Goal: Communication & Community: Answer question/provide support

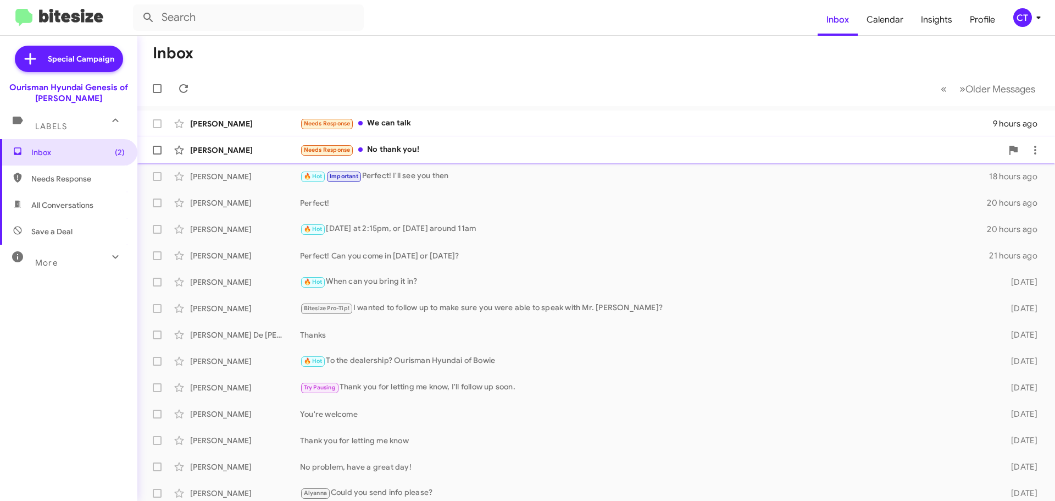
click at [433, 158] on div "[PERSON_NAME] Needs Response No thank you! 16 hours ago" at bounding box center [596, 150] width 900 height 22
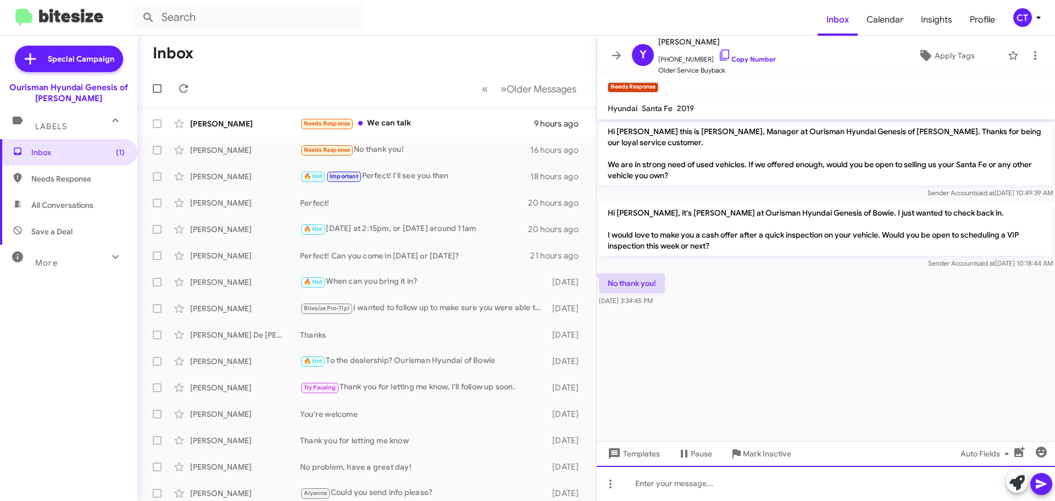
click at [683, 480] on div at bounding box center [826, 482] width 458 height 35
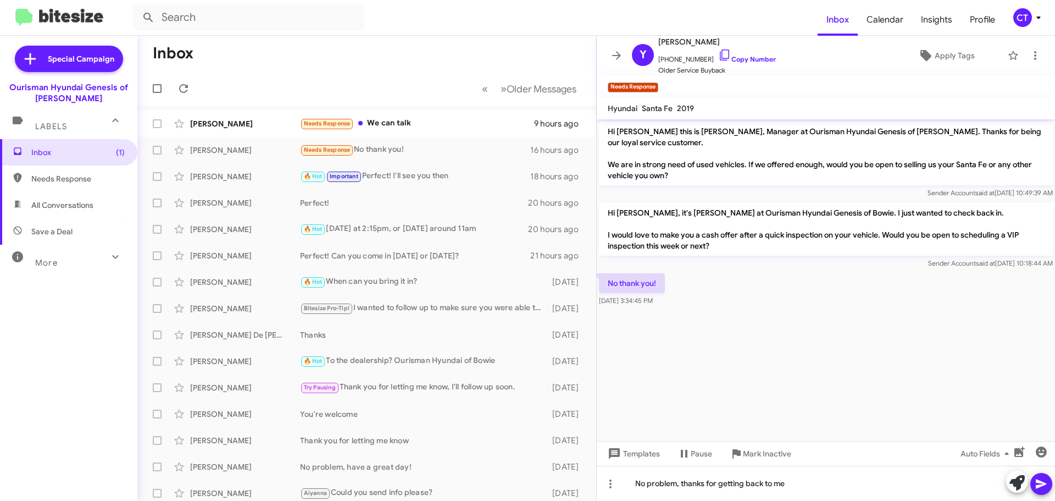
click at [1035, 490] on icon at bounding box center [1041, 483] width 13 height 13
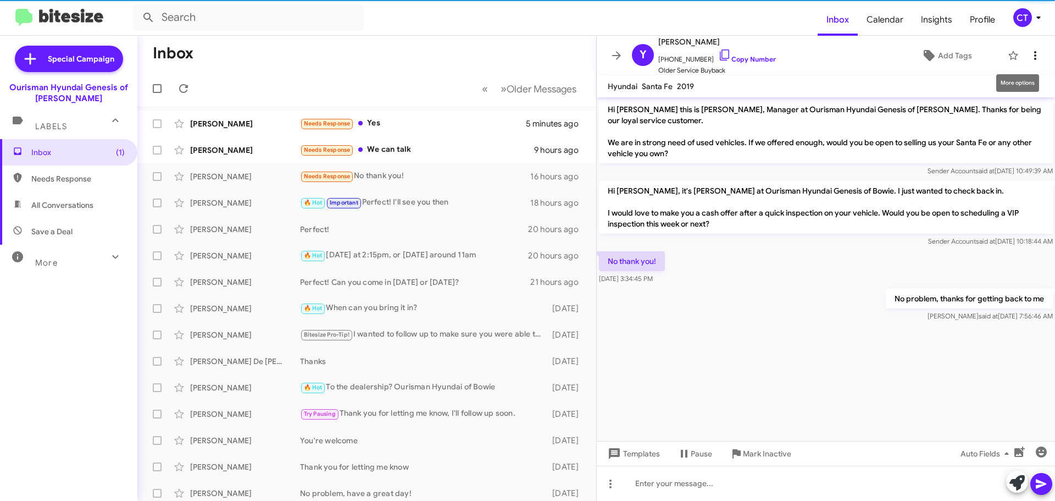
click at [1024, 57] on span at bounding box center [1035, 55] width 22 height 13
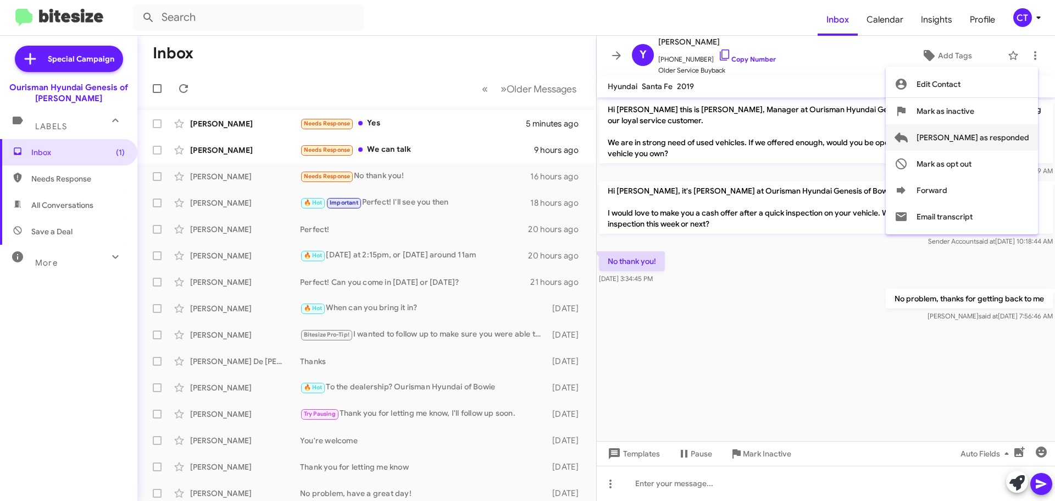
click at [991, 142] on span "[PERSON_NAME] as responded" at bounding box center [973, 137] width 113 height 26
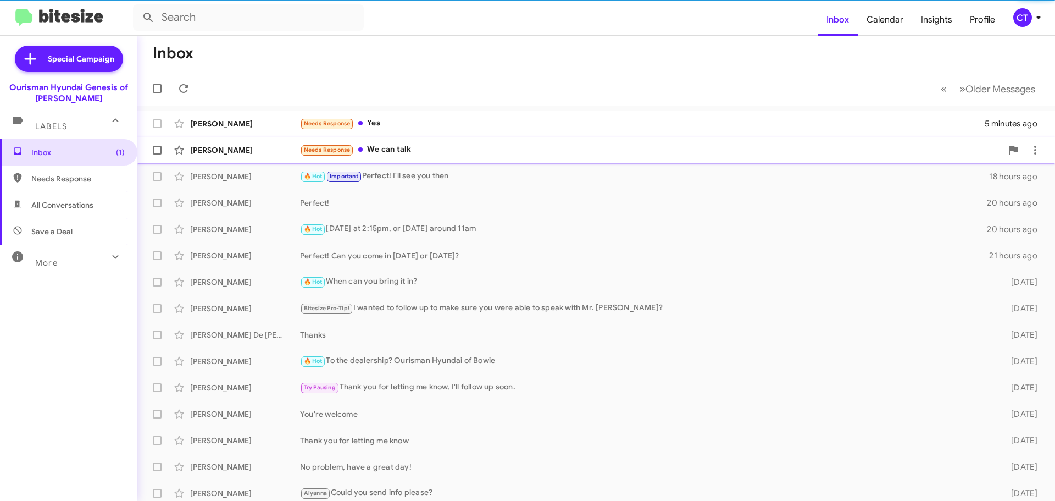
click at [380, 146] on div "Needs Response We can talk" at bounding box center [651, 149] width 702 height 13
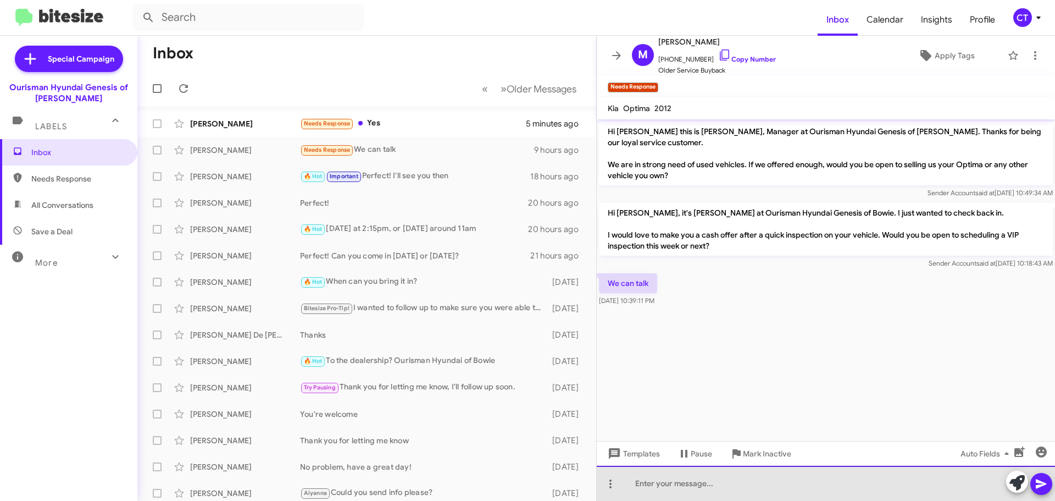
click at [674, 493] on div at bounding box center [826, 482] width 458 height 35
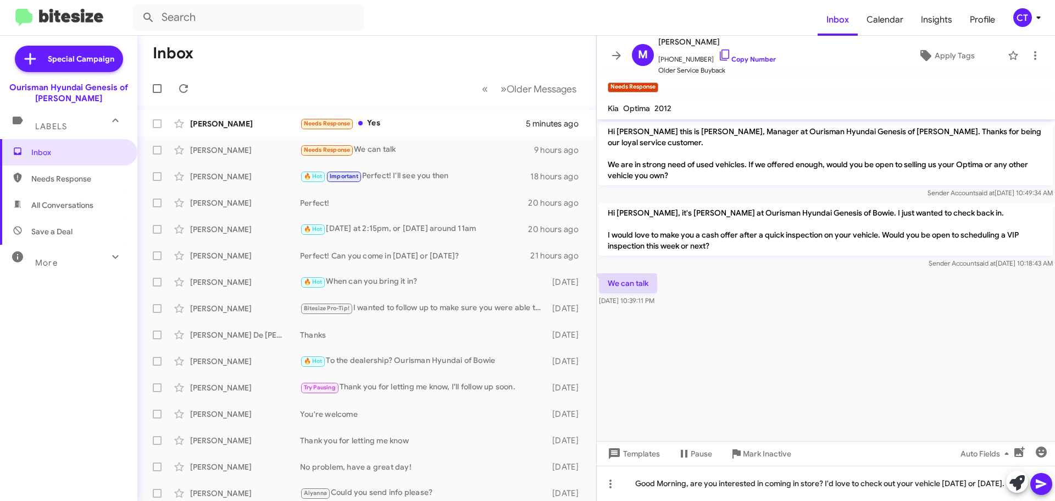
click at [1034, 485] on button at bounding box center [1041, 484] width 22 height 22
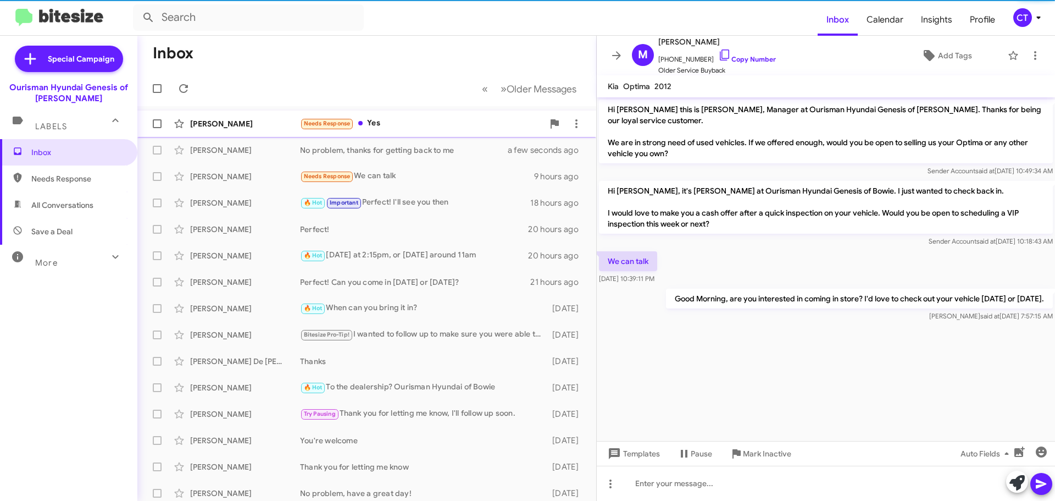
click at [409, 117] on div "[PERSON_NAME] Needs Response Yes 5 minutes ago" at bounding box center [366, 124] width 441 height 22
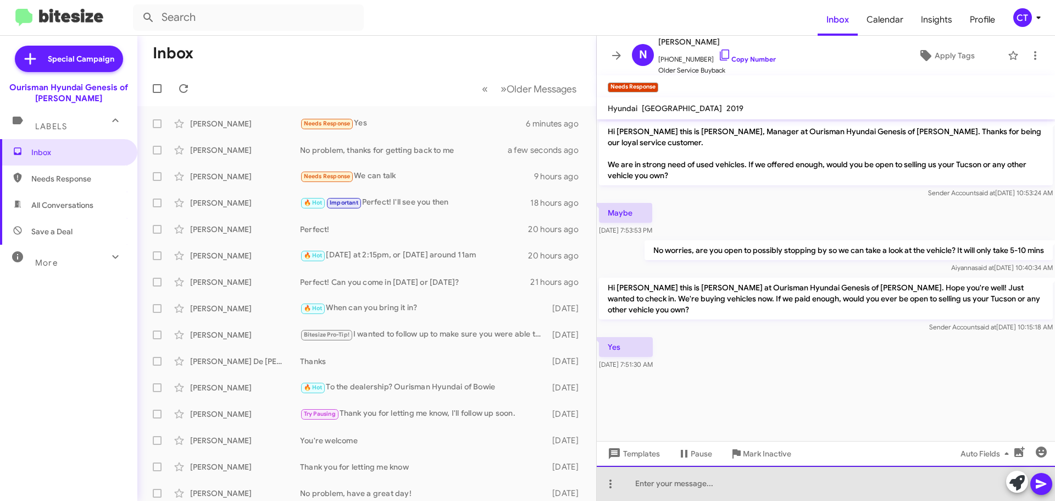
click at [673, 486] on div at bounding box center [826, 482] width 458 height 35
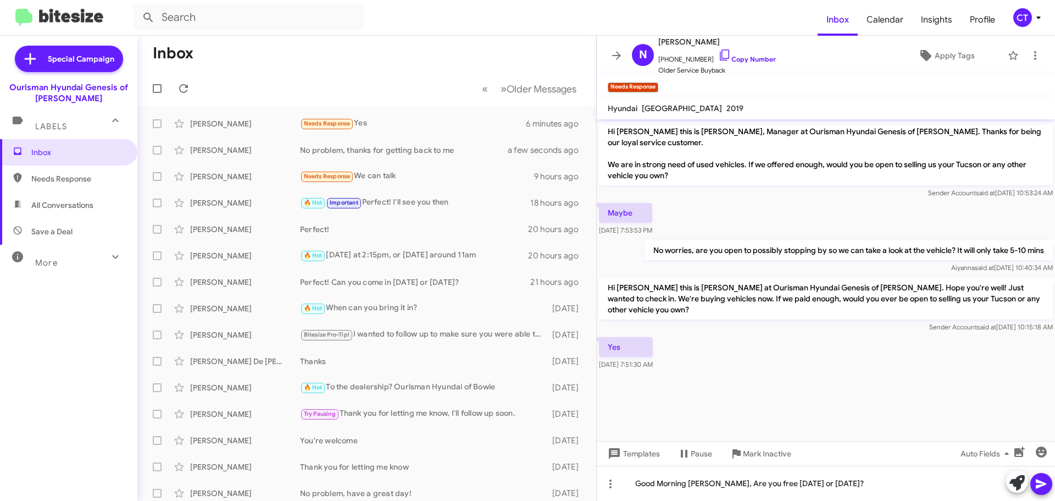
click at [1045, 487] on icon at bounding box center [1041, 483] width 13 height 13
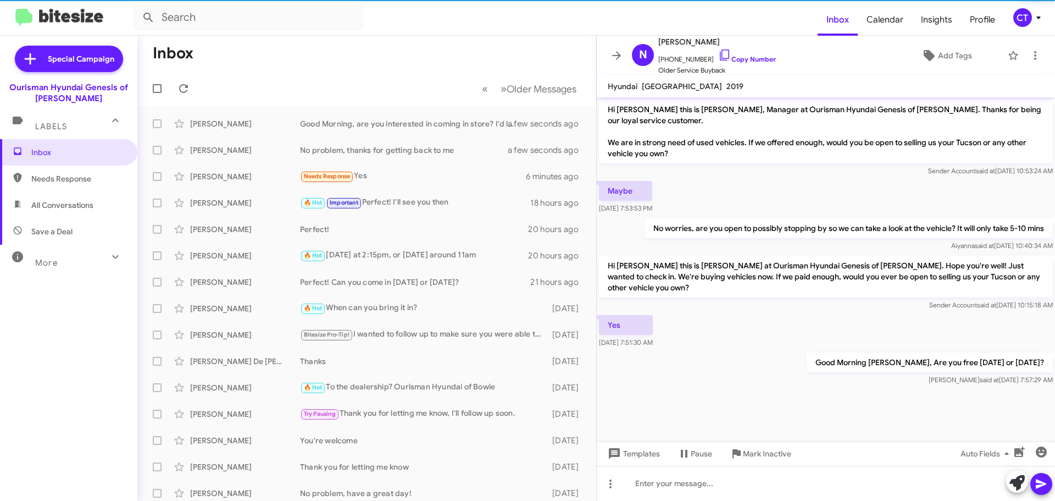
click at [1039, 17] on icon at bounding box center [1039, 17] width 4 height 3
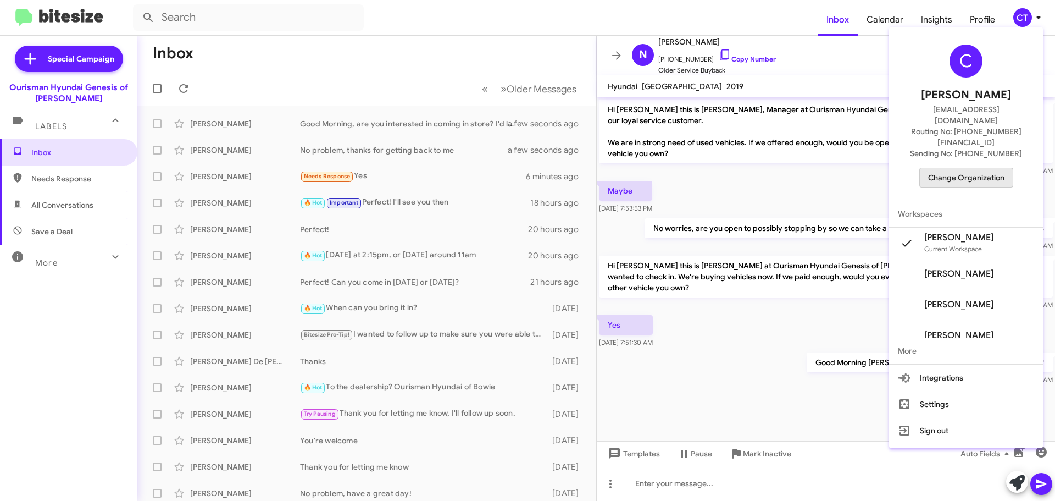
click at [972, 168] on span "Change Organization" at bounding box center [966, 177] width 76 height 19
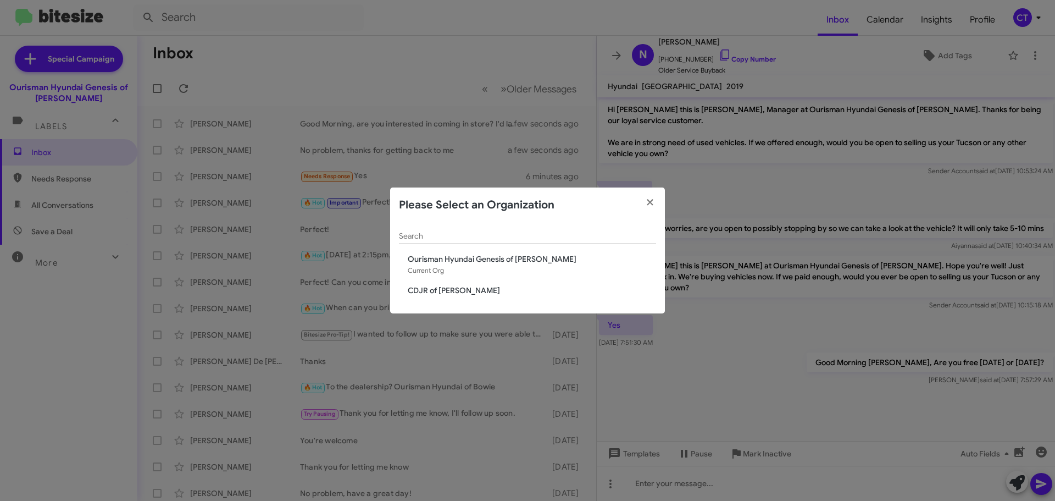
click at [424, 289] on span "CDJR of [PERSON_NAME]" at bounding box center [532, 290] width 248 height 11
